Goal: Information Seeking & Learning: Learn about a topic

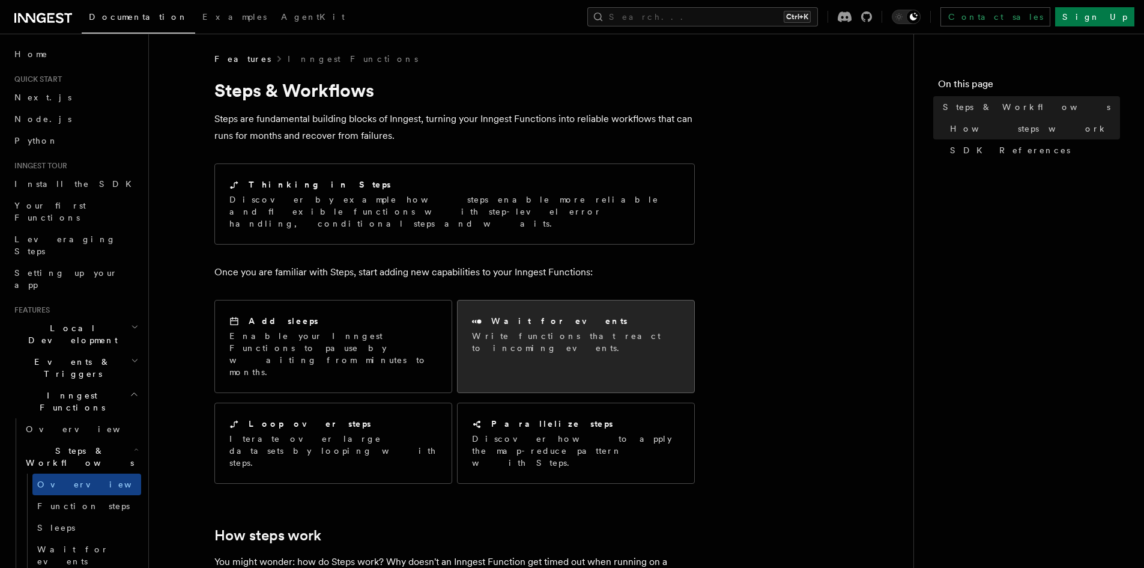
click at [613, 315] on div "Wait for events" at bounding box center [576, 321] width 208 height 13
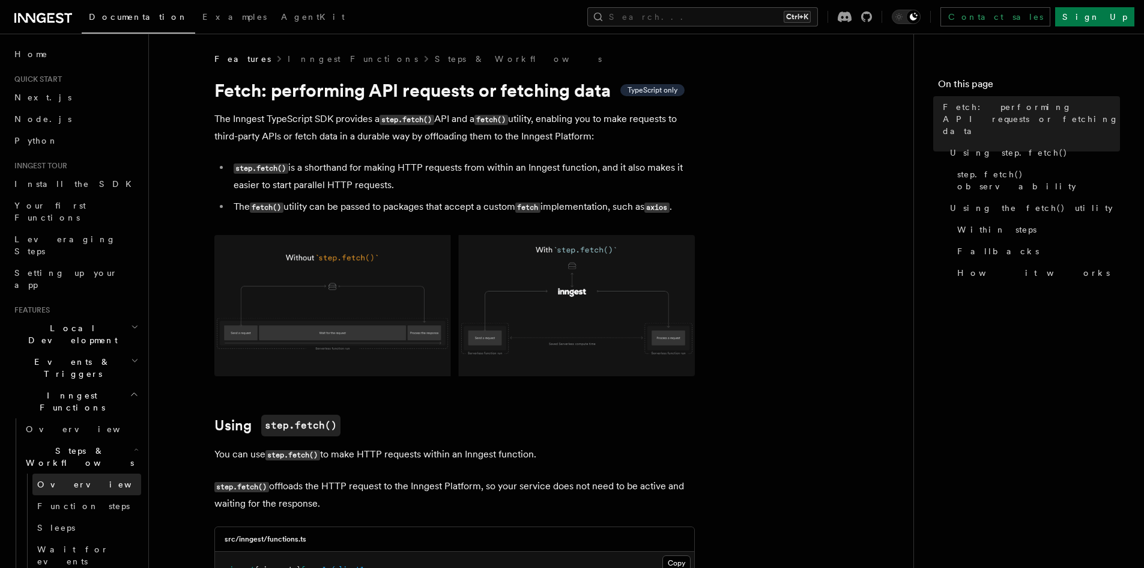
click at [65, 479] on span "Overview" at bounding box center [99, 484] width 124 height 10
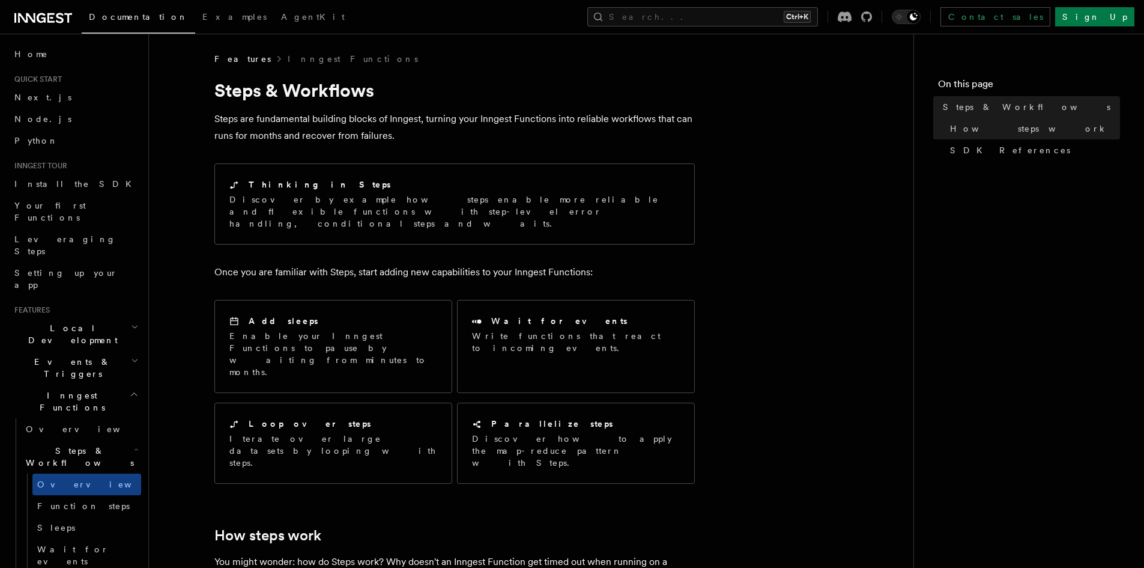
click at [85, 351] on h2 "Events & Triggers" at bounding box center [76, 368] width 132 height 34
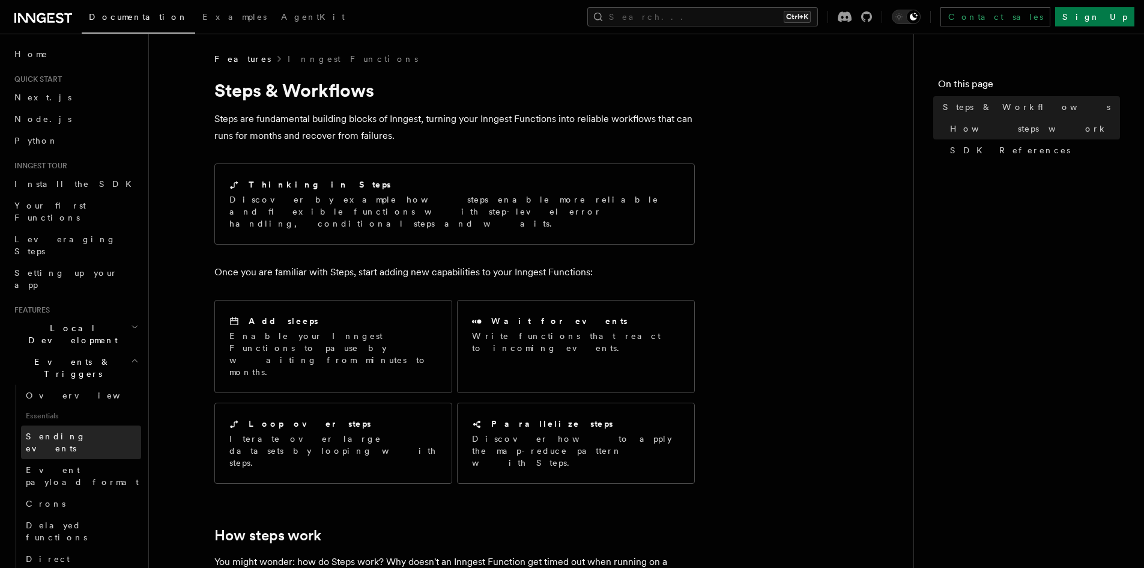
click at [94, 425] on link "Sending events" at bounding box center [81, 442] width 120 height 34
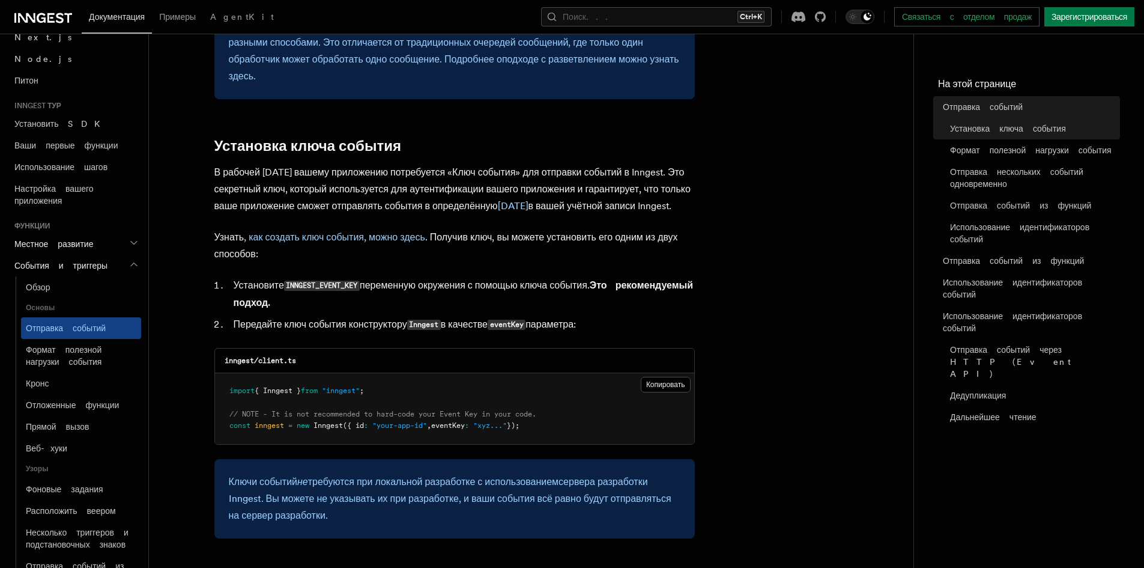
scroll to position [841, 0]
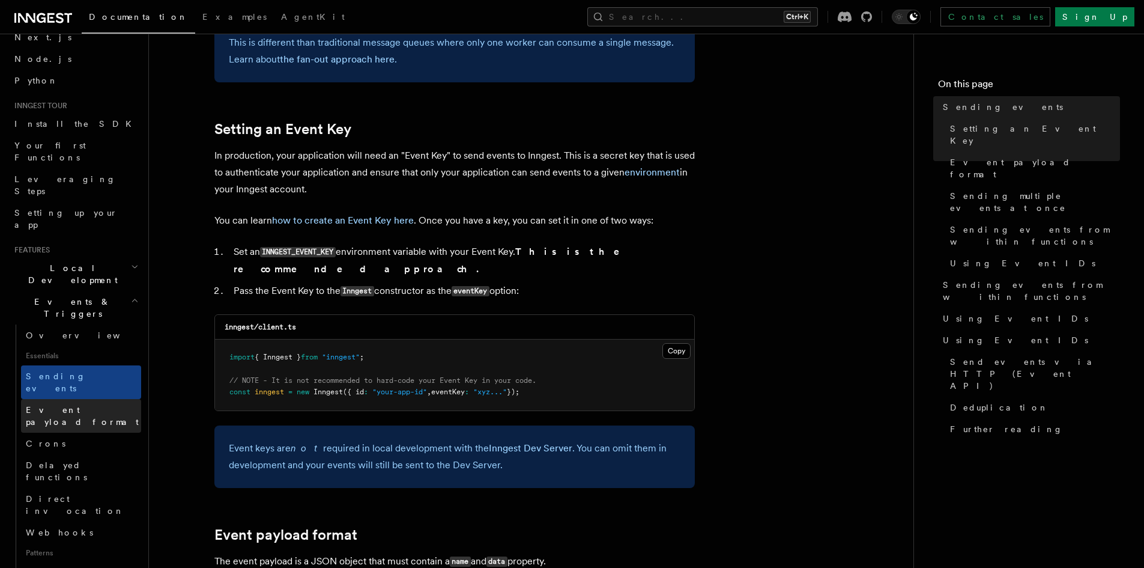
click at [71, 404] on span "Event payload format" at bounding box center [83, 416] width 115 height 24
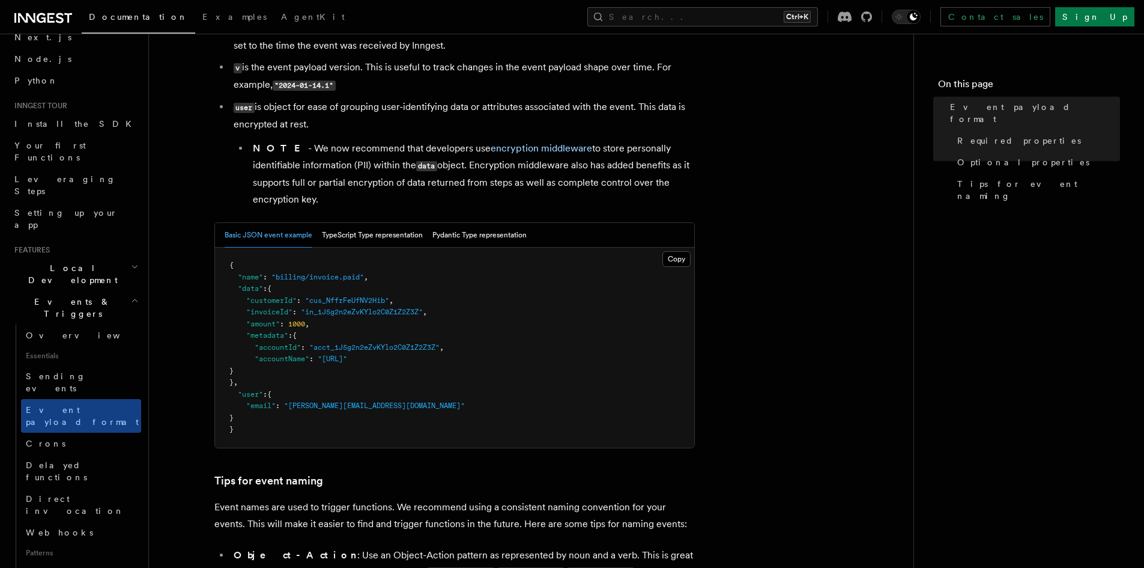
scroll to position [360, 0]
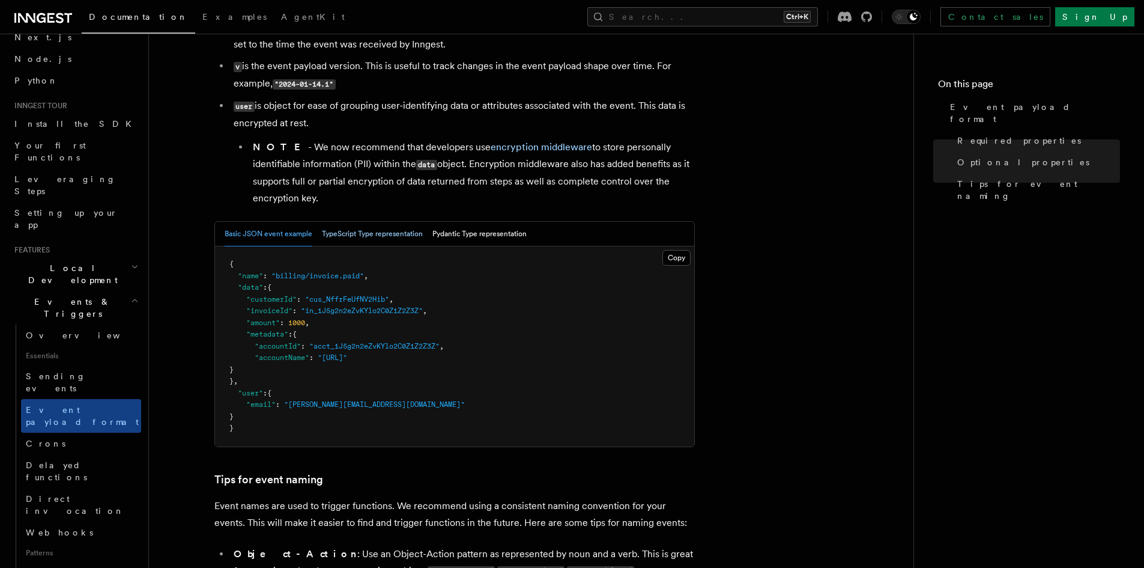
click at [407, 231] on button "TypeScript Type representation" at bounding box center [372, 234] width 101 height 25
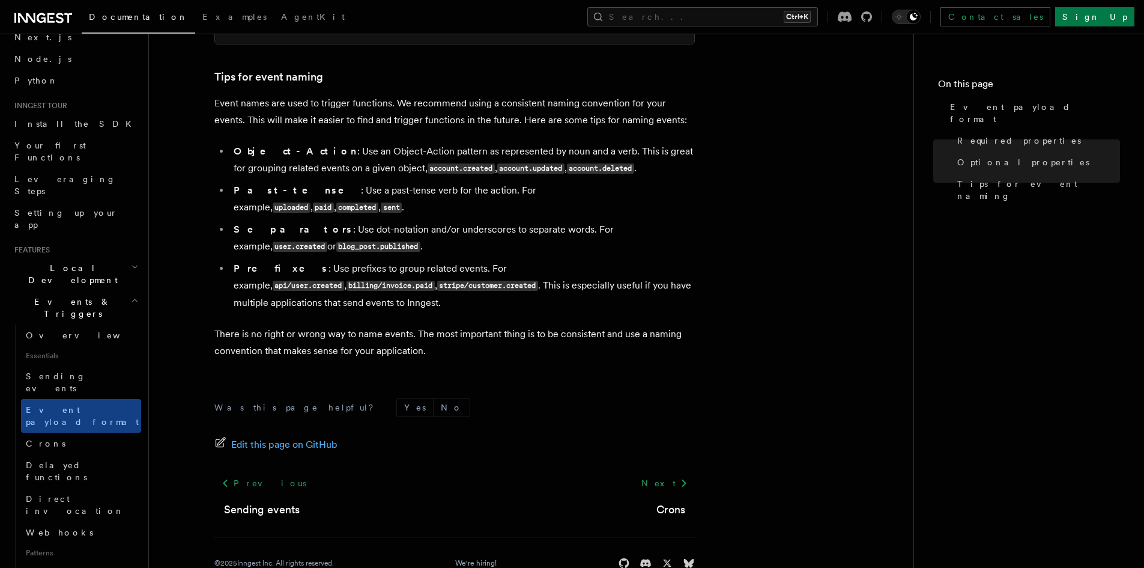
scroll to position [707, 0]
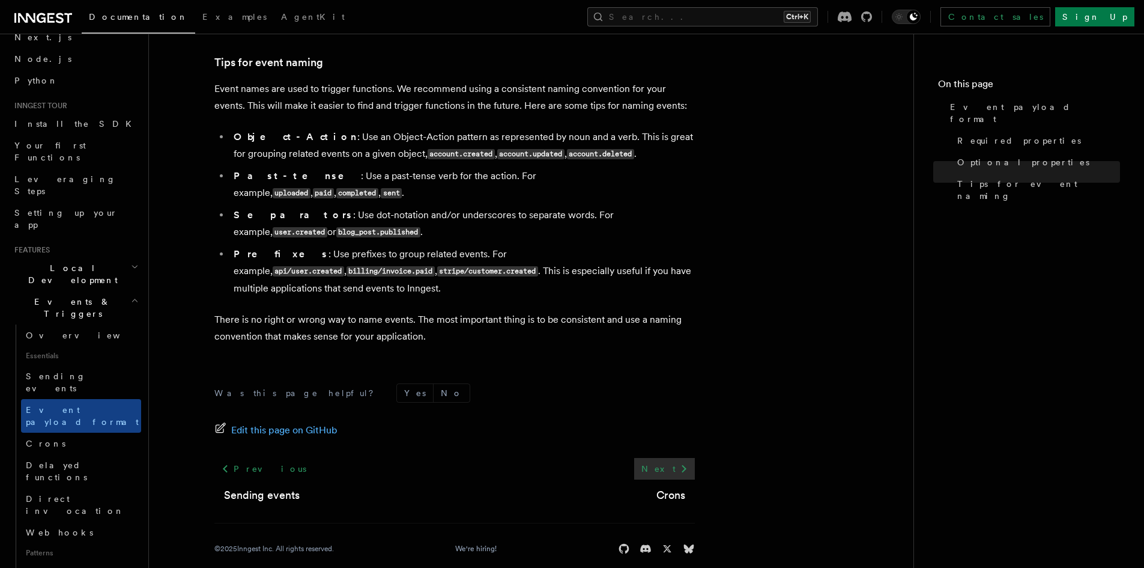
click at [682, 460] on link "Next" at bounding box center [664, 469] width 61 height 22
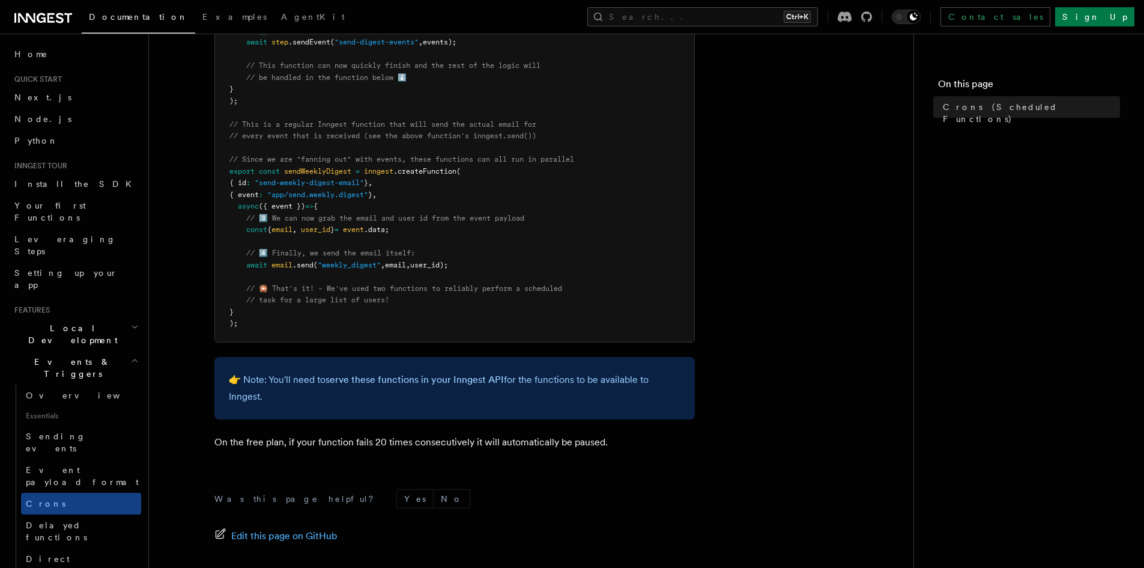
scroll to position [721, 0]
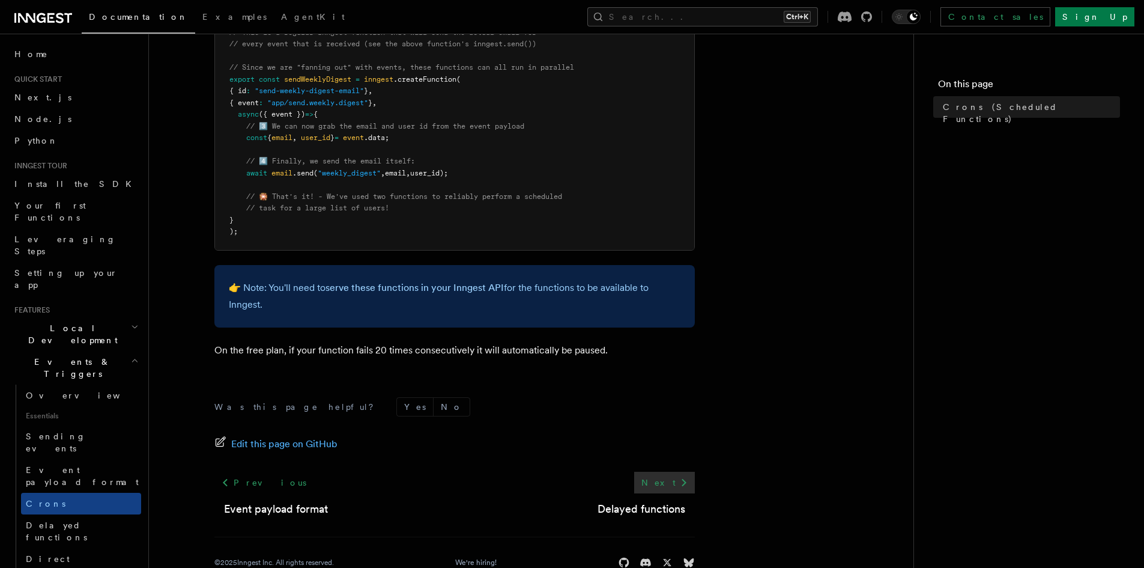
click at [671, 473] on link "Next" at bounding box center [664, 483] width 61 height 22
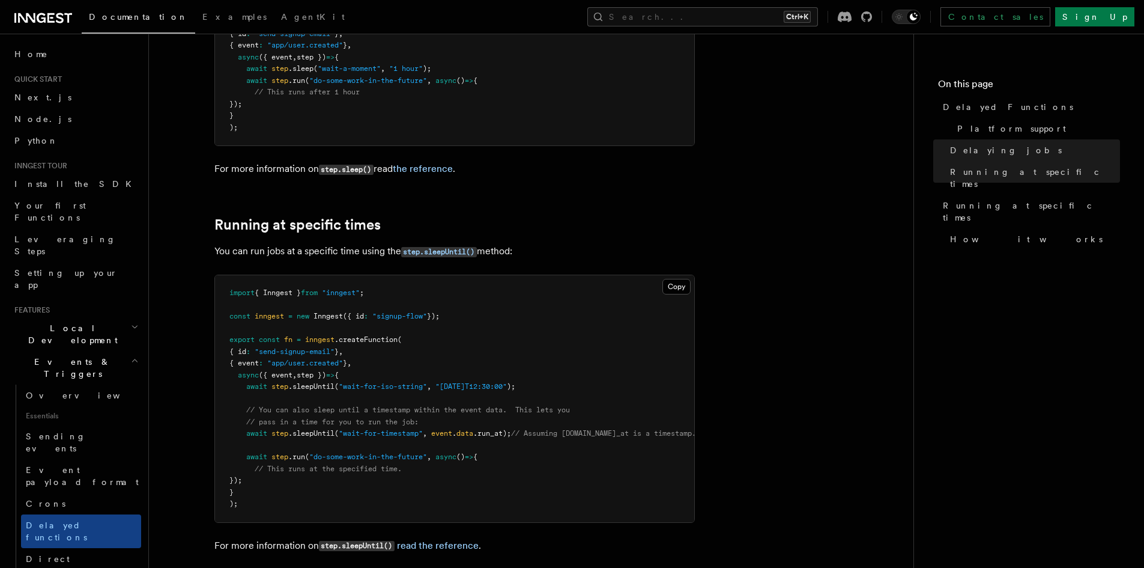
scroll to position [601, 0]
